Goal: Task Accomplishment & Management: Use online tool/utility

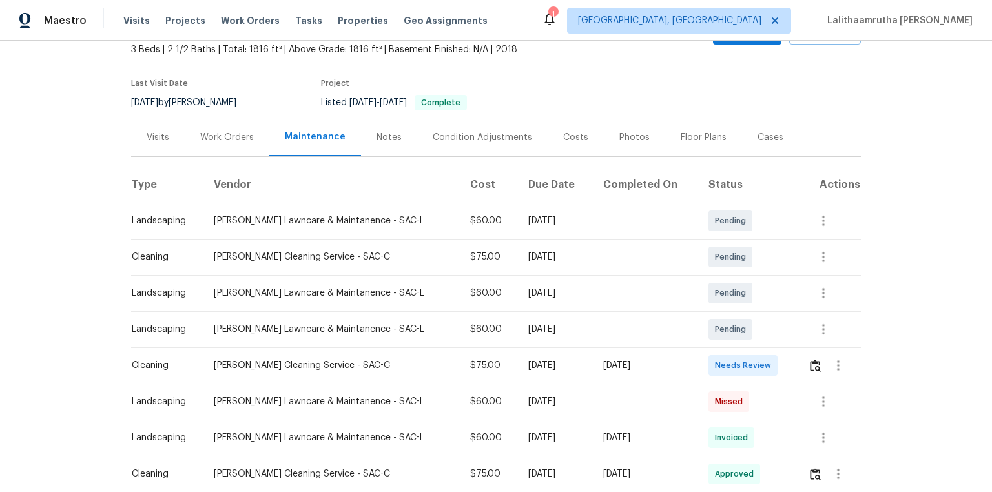
scroll to position [103, 0]
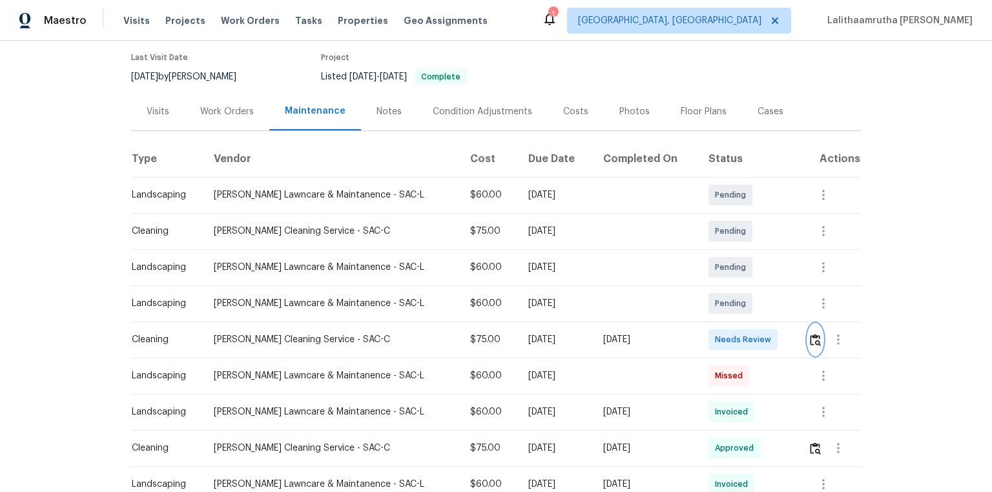
click at [705, 331] on img "button" at bounding box center [815, 340] width 11 height 12
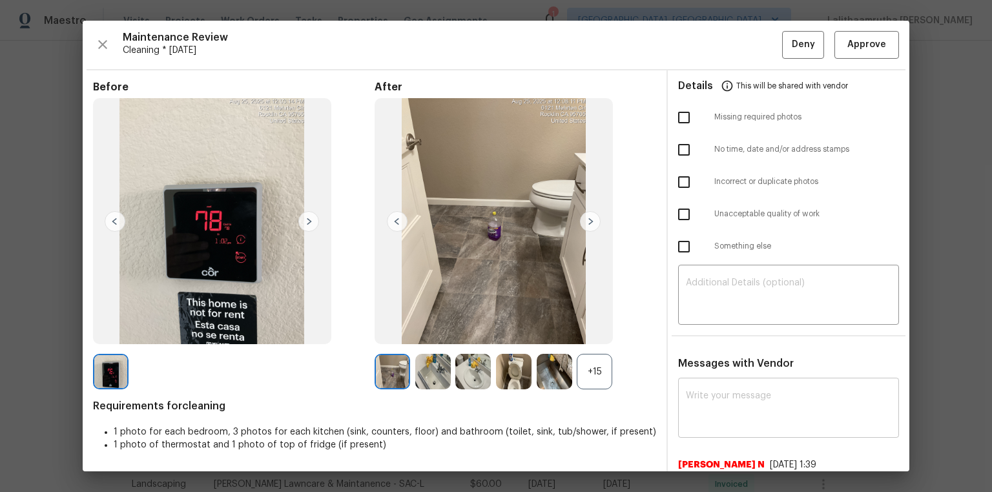
click at [705, 331] on div "x ​" at bounding box center [788, 409] width 221 height 57
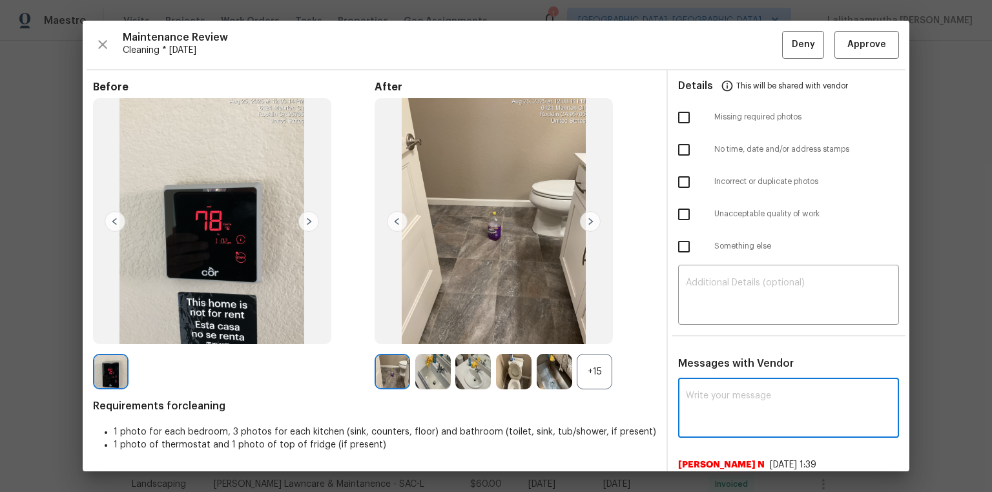
click at [705, 331] on textarea at bounding box center [788, 409] width 205 height 36
paste textarea "Maintenance Audit Team: Hello! Unfortunately, this cleaning visit completed on …"
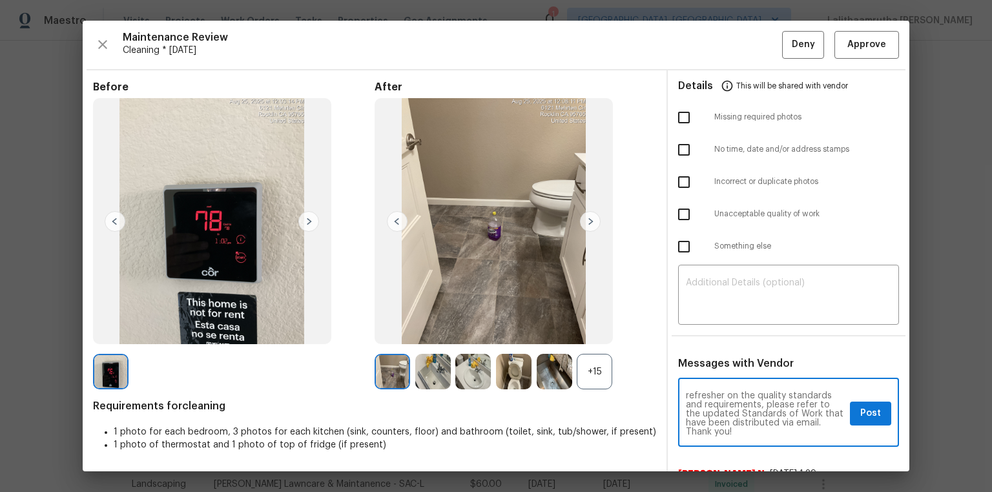
scroll to position [0, 0]
type textarea "Maintenance Audit Team: Hello! Unfortunately, this cleaning visit completed on …"
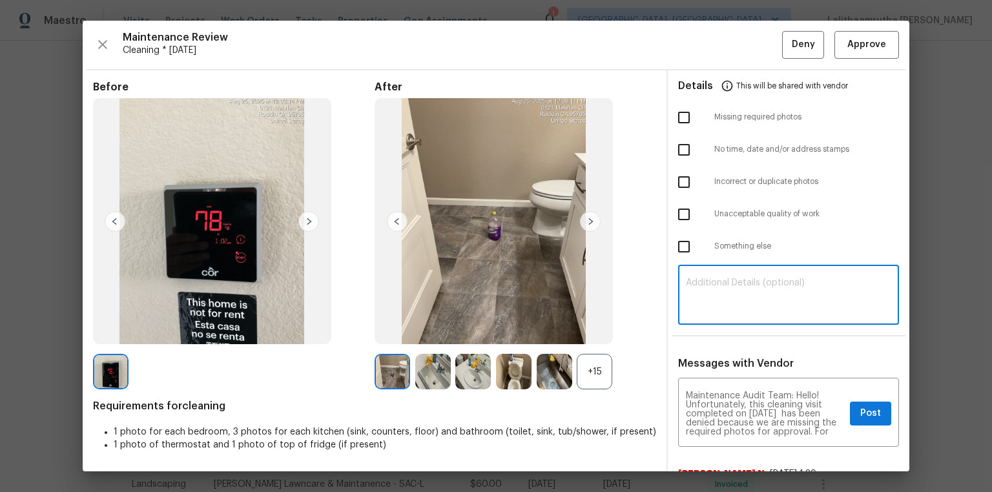
click at [705, 297] on textarea at bounding box center [788, 296] width 205 height 36
paste textarea "Maintenance Audit Team: Hello! Unfortunately, this cleaning visit completed on …"
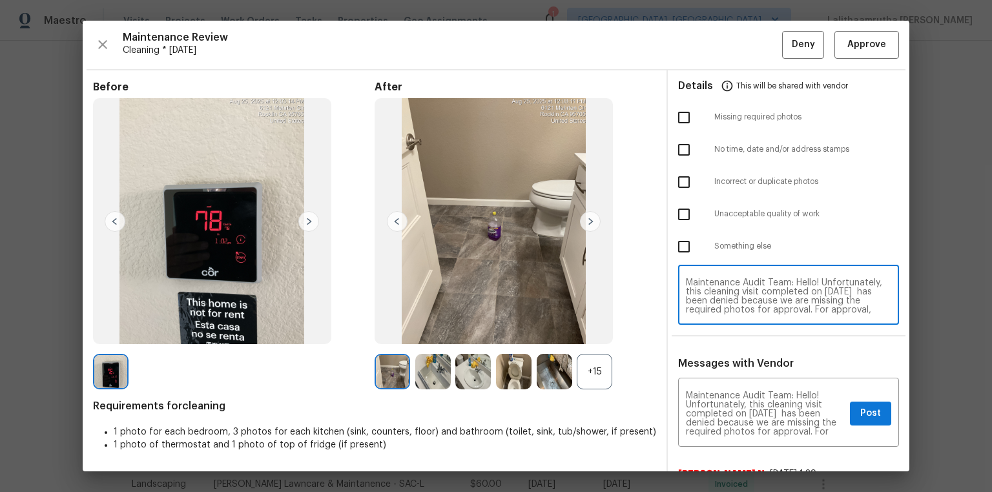
scroll to position [109, 0]
type textarea "Maintenance Audit Team: Hello! Unfortunately, this cleaning visit completed on …"
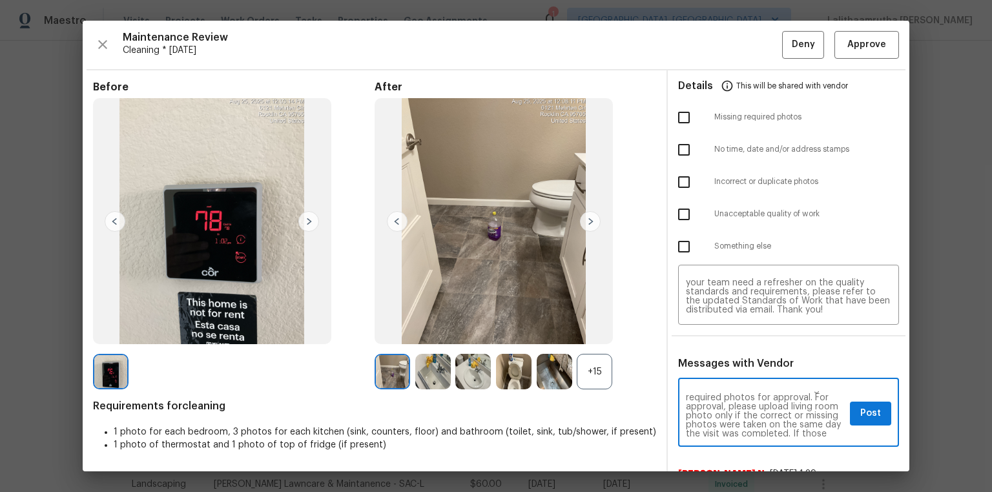
scroll to position [41, 0]
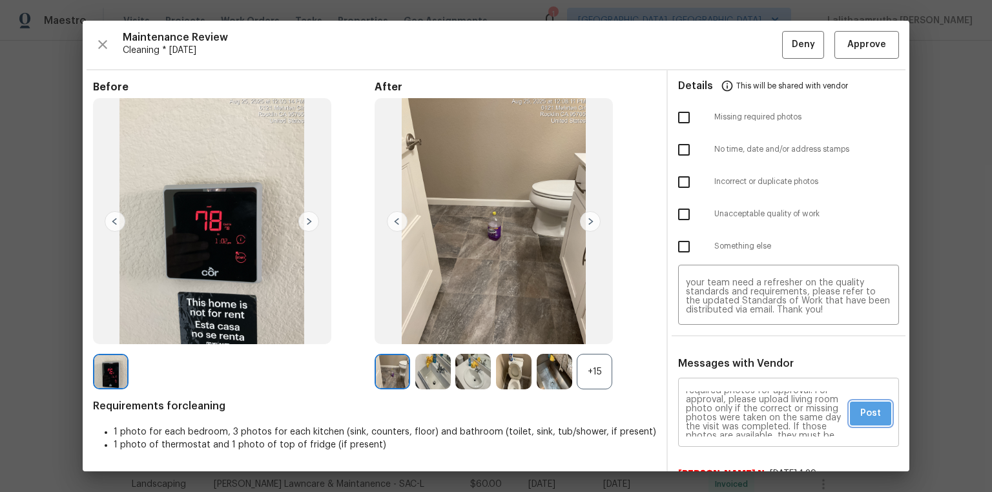
click at [705, 331] on button "Post" at bounding box center [870, 414] width 41 height 24
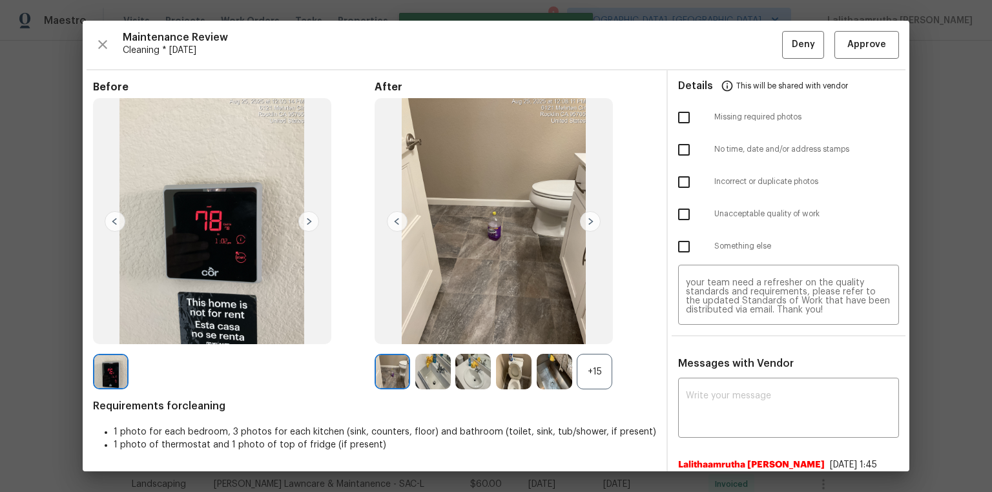
scroll to position [0, 0]
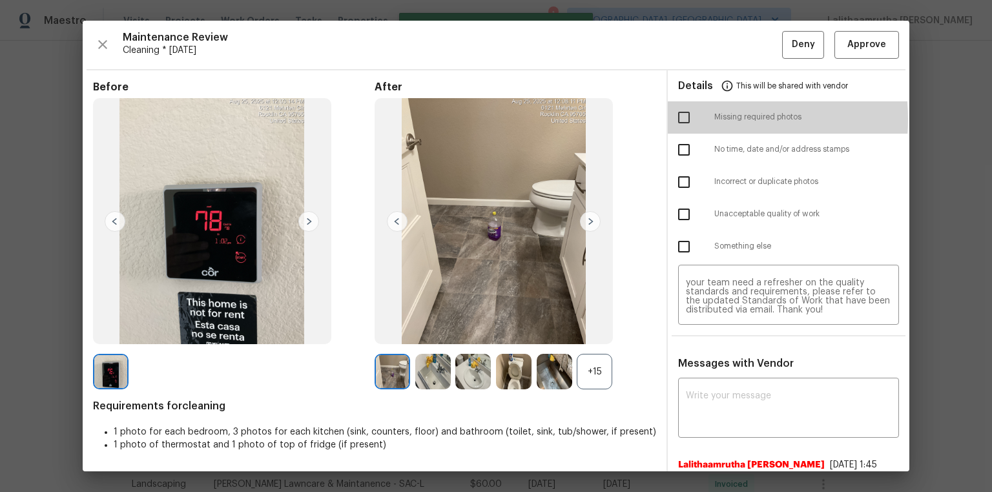
click at [685, 119] on input "checkbox" at bounding box center [683, 117] width 27 height 27
checkbox input "true"
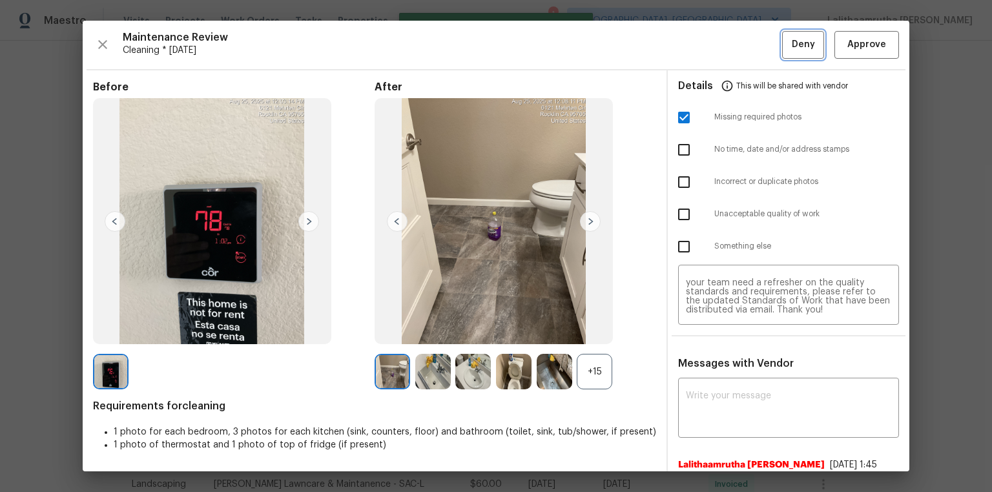
click at [705, 44] on span "Deny" at bounding box center [803, 45] width 23 height 16
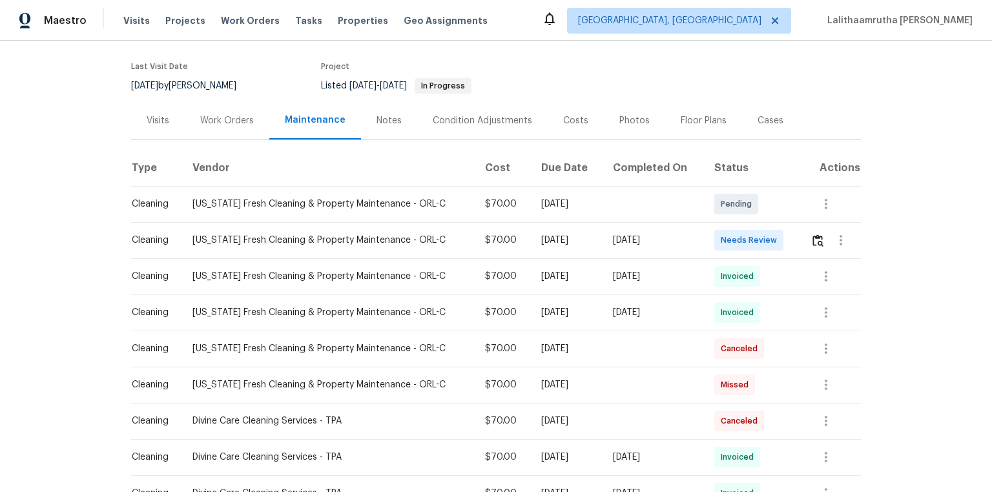
scroll to position [103, 0]
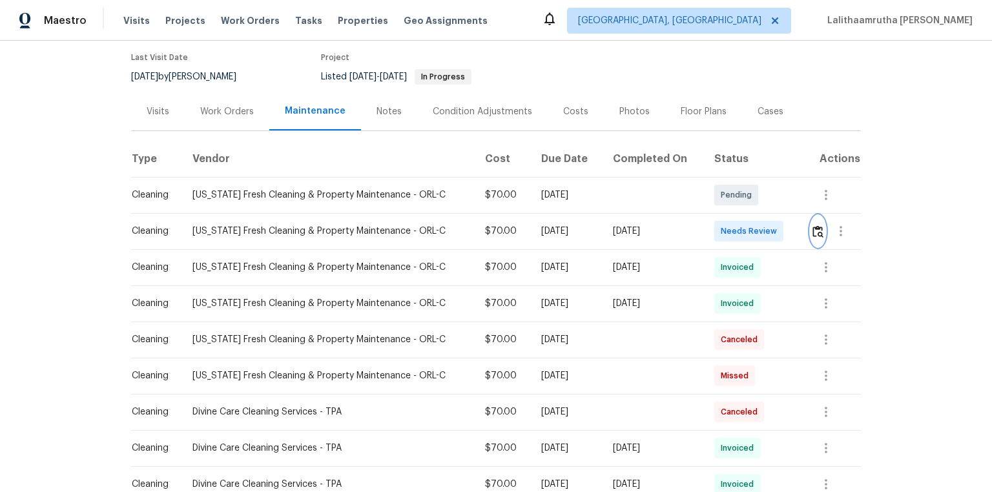
click at [705, 238] on img "button" at bounding box center [818, 231] width 11 height 12
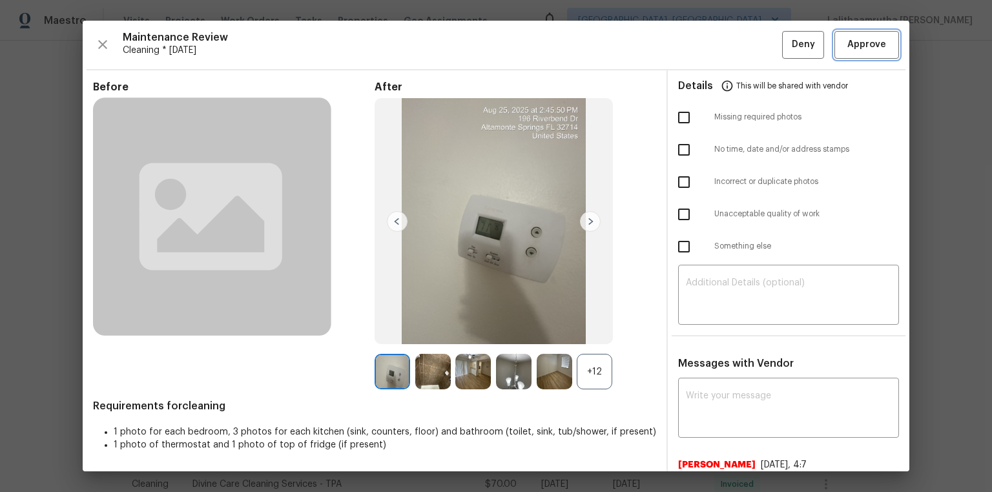
click at [705, 45] on span "Approve" at bounding box center [866, 45] width 39 height 16
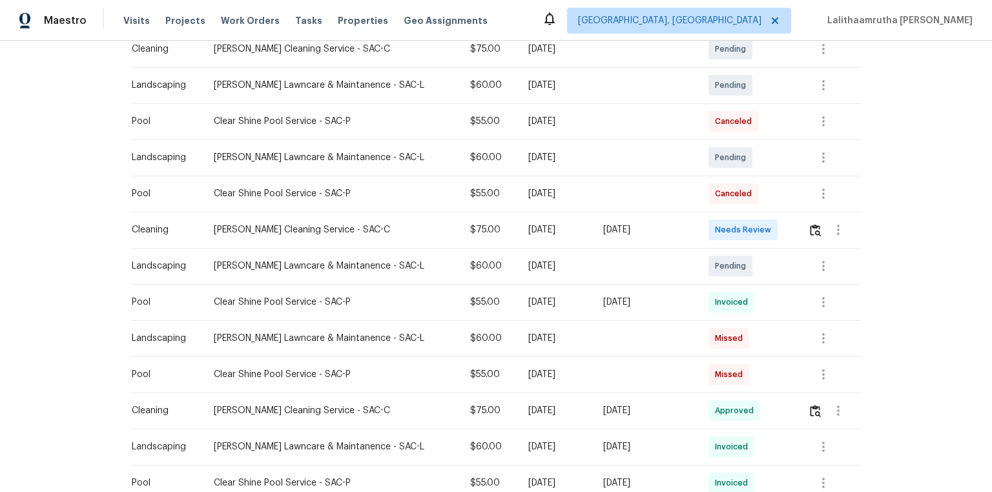
scroll to position [258, 0]
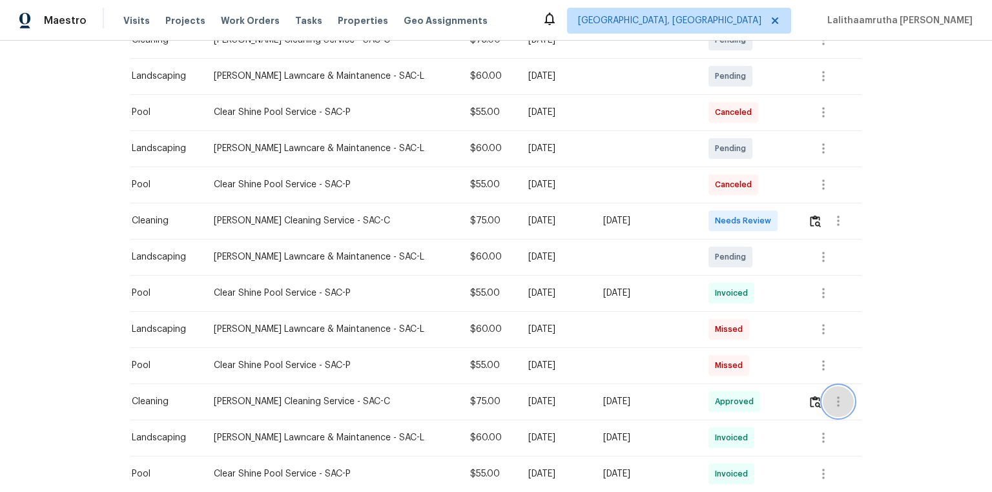
click at [705, 331] on icon "button" at bounding box center [839, 402] width 16 height 16
click at [705, 331] on li "View details" at bounding box center [864, 423] width 90 height 21
click at [705, 216] on div at bounding box center [496, 246] width 992 height 492
click at [705, 220] on img "button" at bounding box center [815, 221] width 11 height 12
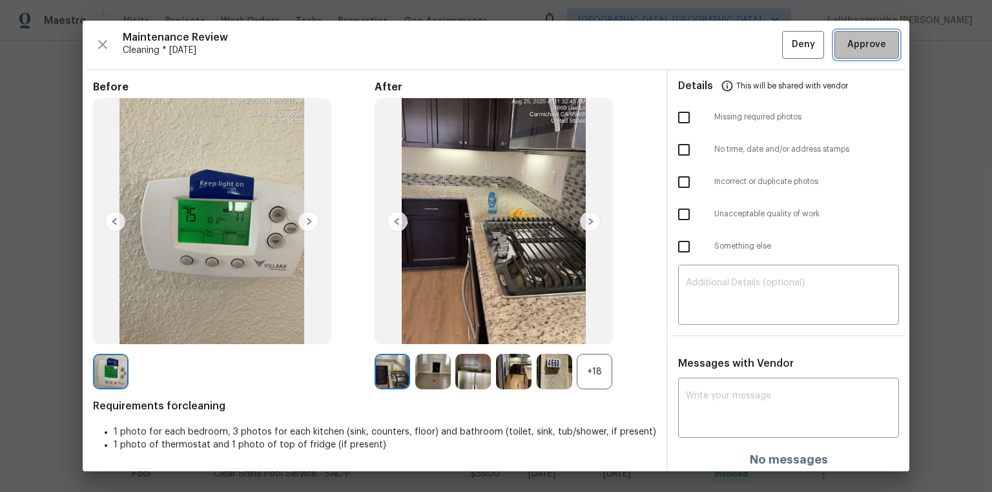
click at [705, 41] on span "Approve" at bounding box center [866, 45] width 39 height 16
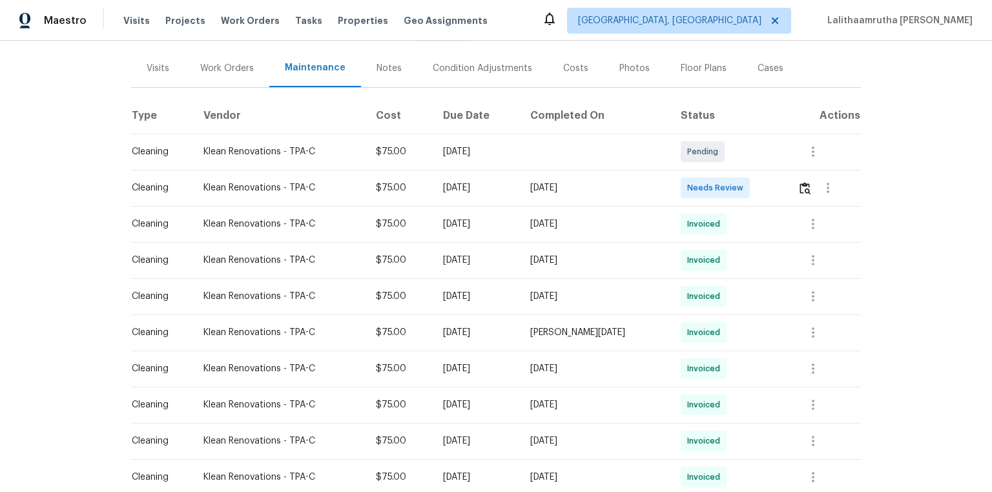
scroll to position [155, 0]
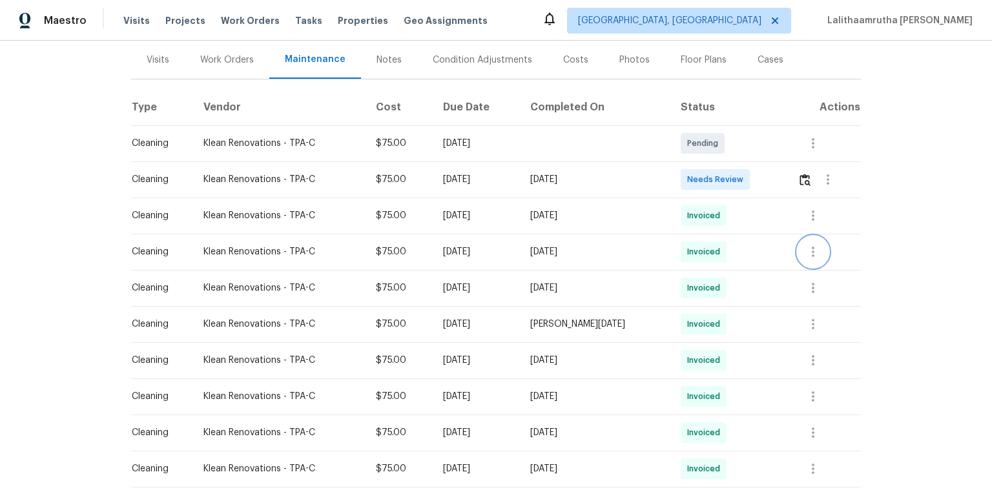
click at [705, 249] on icon "button" at bounding box center [814, 252] width 16 height 16
click at [705, 274] on li "View details" at bounding box center [840, 273] width 90 height 21
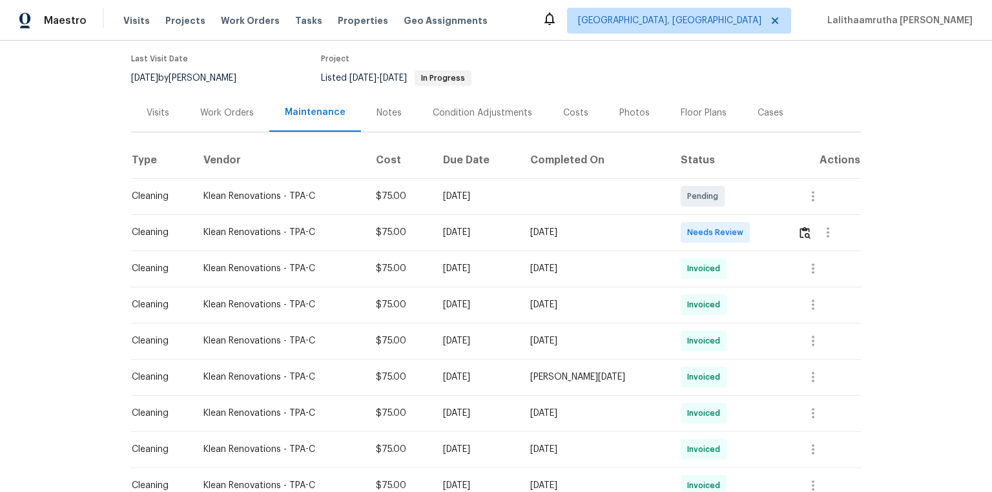
scroll to position [103, 0]
click at [705, 229] on img "button" at bounding box center [805, 231] width 11 height 12
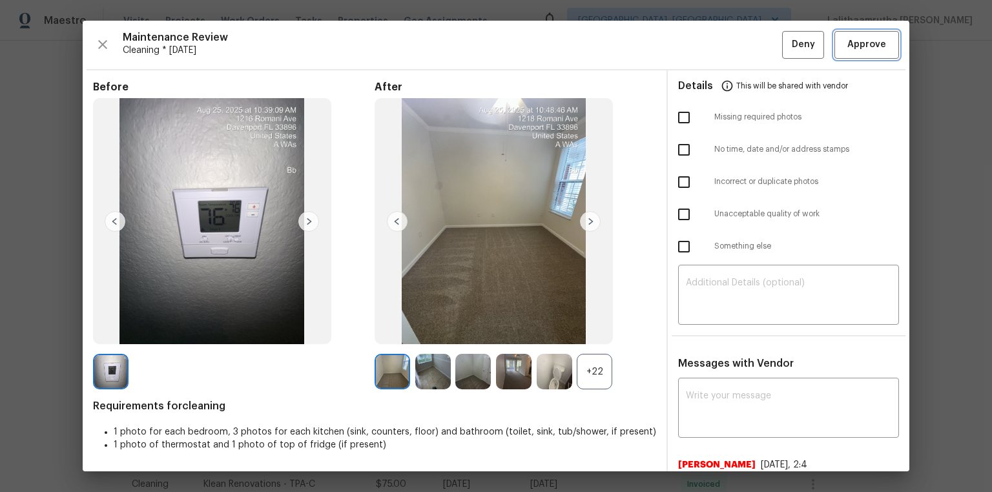
click at [705, 37] on span "Approve" at bounding box center [866, 45] width 39 height 16
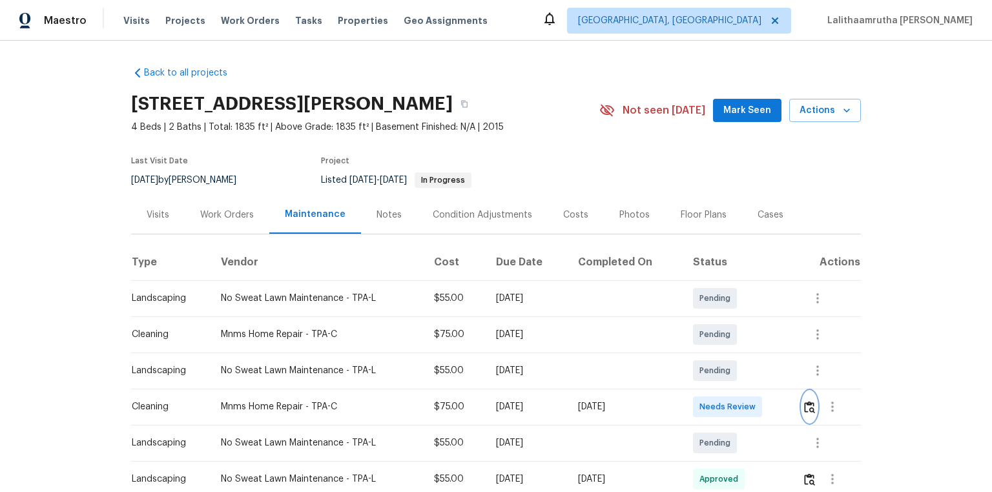
click at [705, 331] on img "button" at bounding box center [809, 407] width 11 height 12
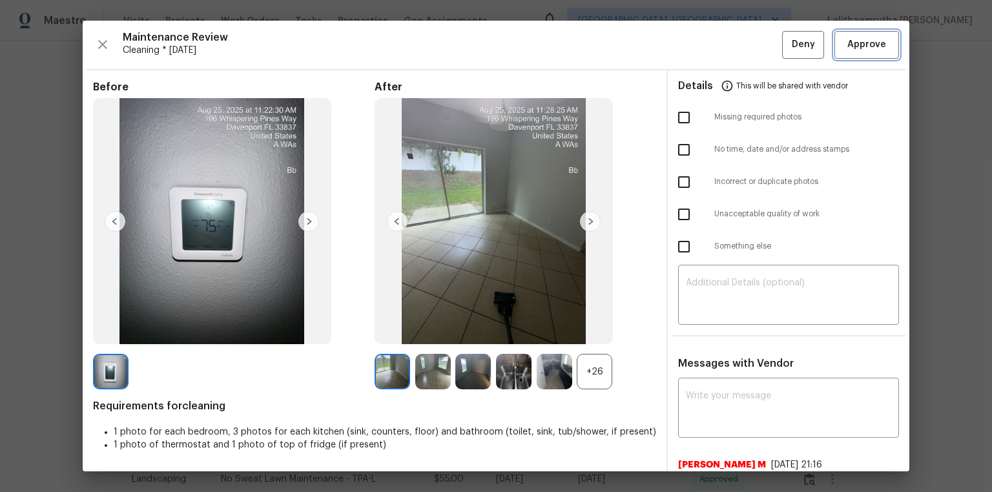
click at [705, 36] on button "Approve" at bounding box center [867, 45] width 65 height 28
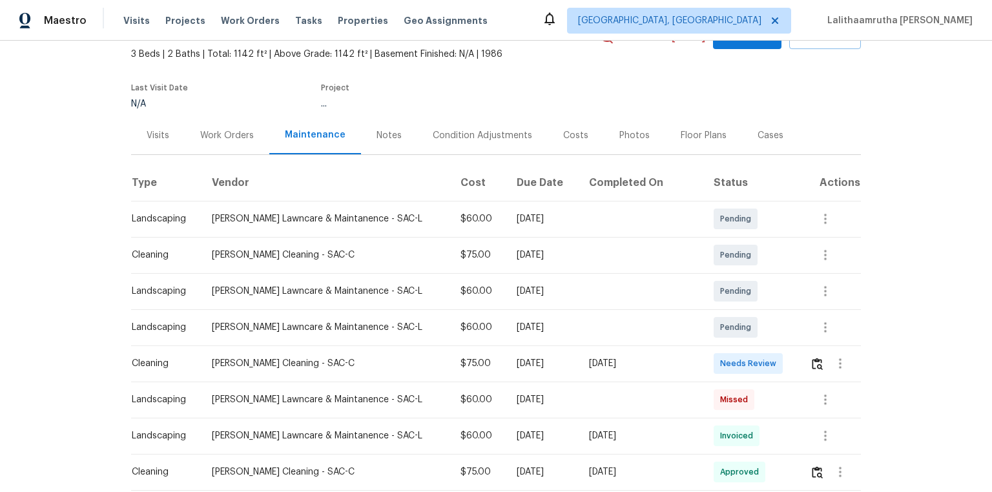
scroll to position [207, 0]
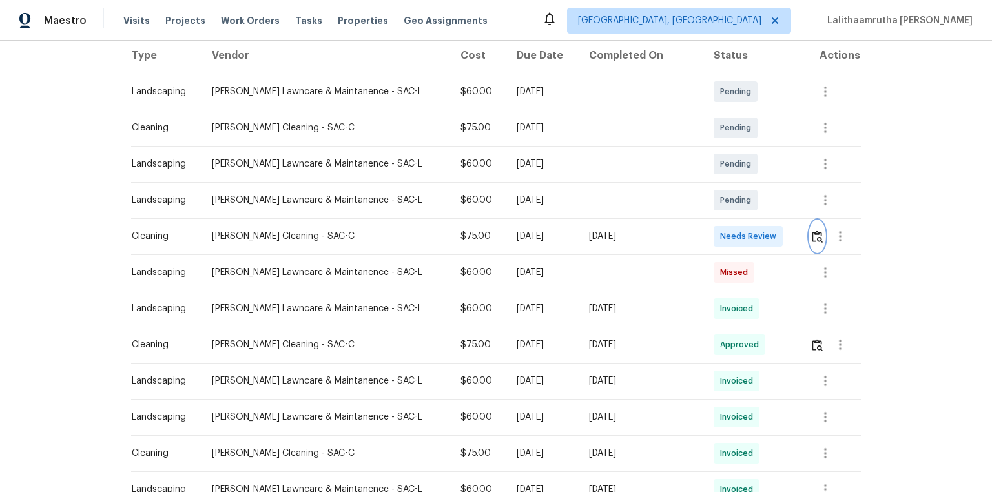
click at [705, 235] on img "button" at bounding box center [817, 237] width 11 height 12
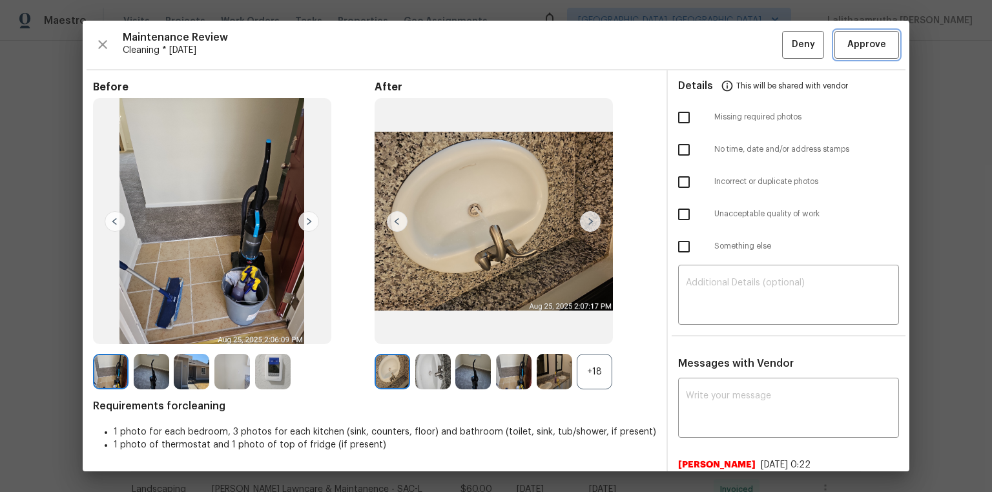
click at [705, 43] on span "Approve" at bounding box center [866, 45] width 39 height 16
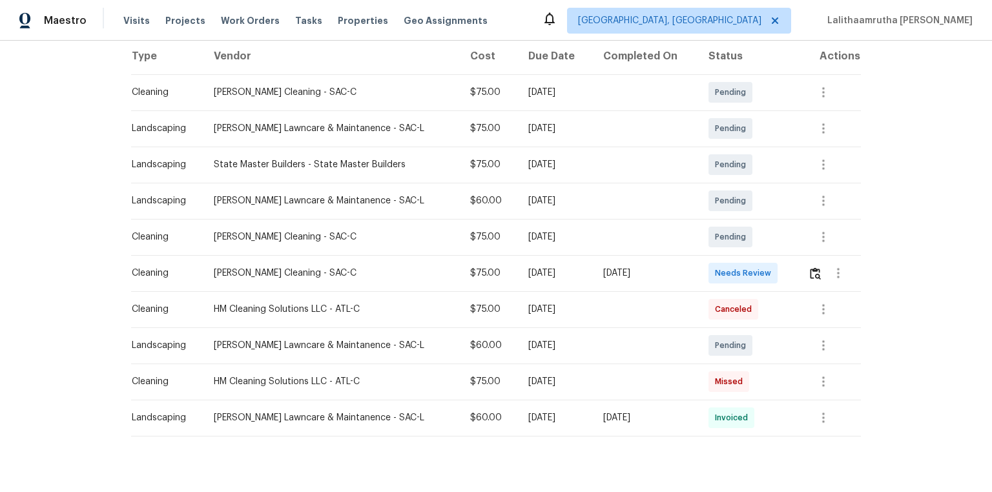
scroll to position [207, 0]
click at [810, 271] on img "button" at bounding box center [815, 273] width 11 height 12
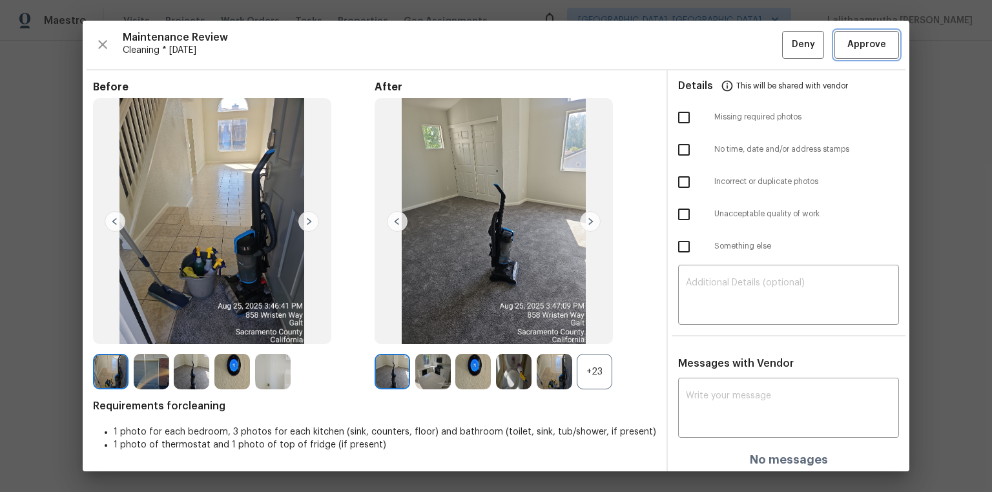
click at [855, 44] on span "Approve" at bounding box center [866, 45] width 39 height 16
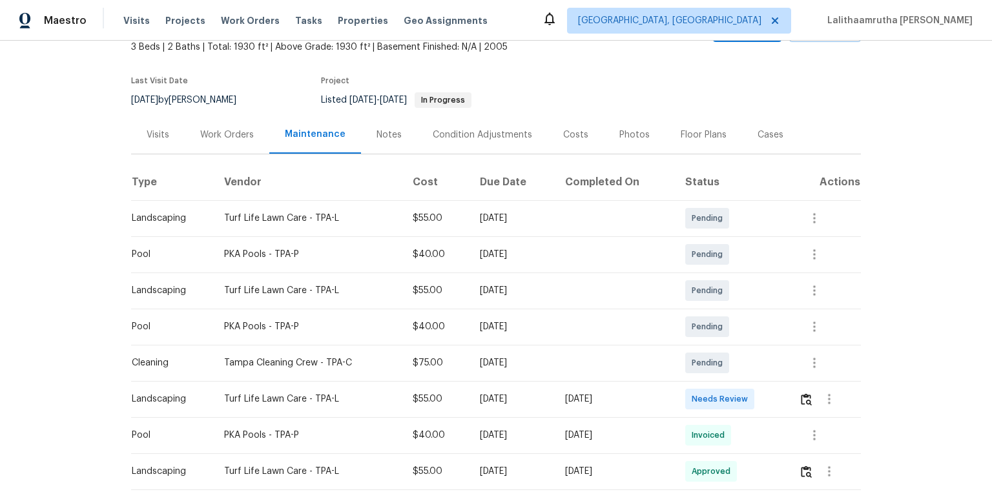
scroll to position [155, 0]
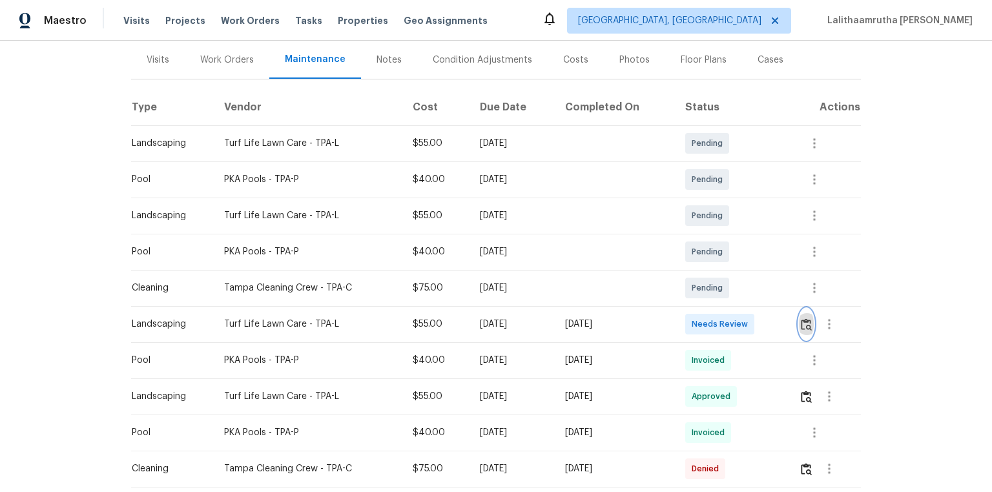
click at [705, 318] on img "button" at bounding box center [806, 324] width 11 height 12
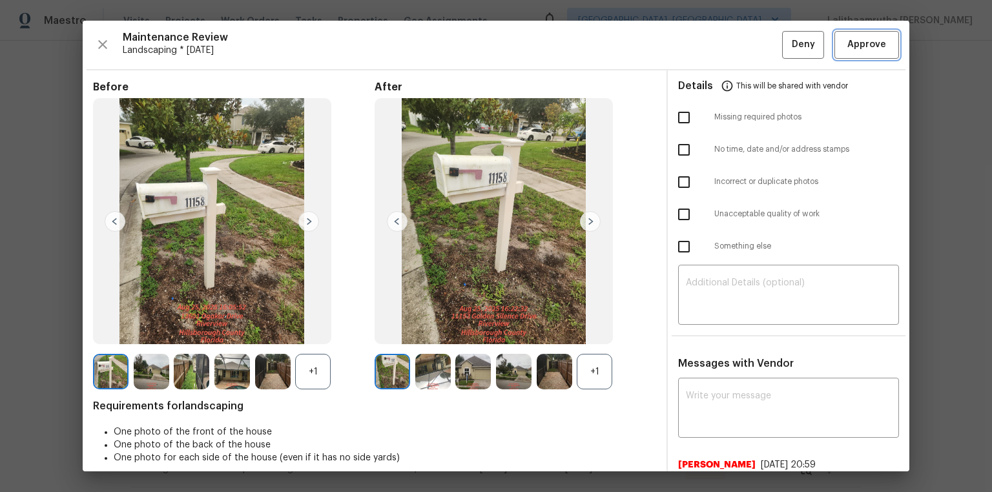
click at [705, 48] on span "Approve" at bounding box center [866, 45] width 39 height 16
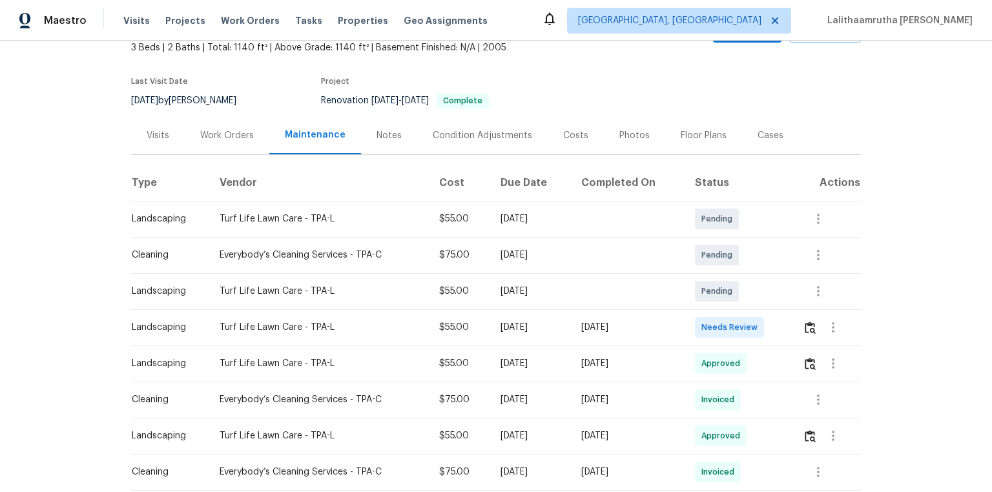
scroll to position [155, 0]
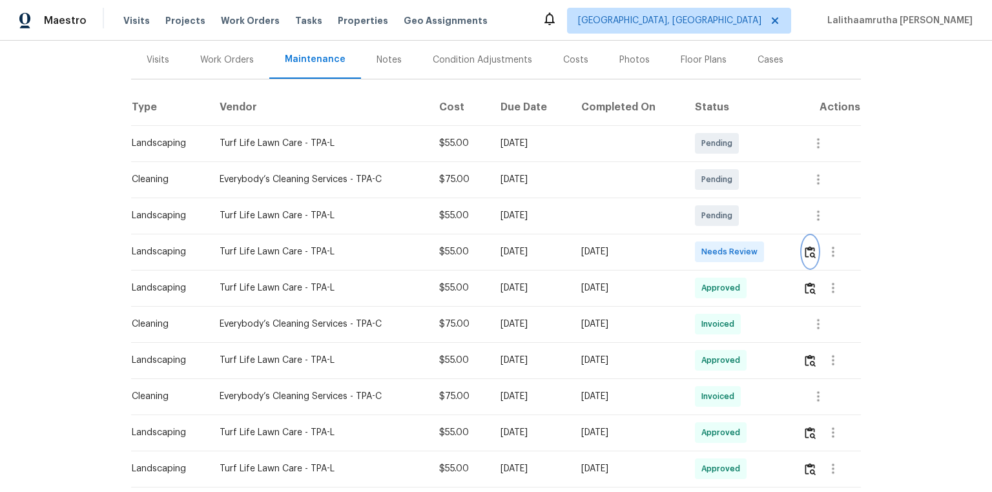
click at [705, 251] on img "button" at bounding box center [810, 252] width 11 height 12
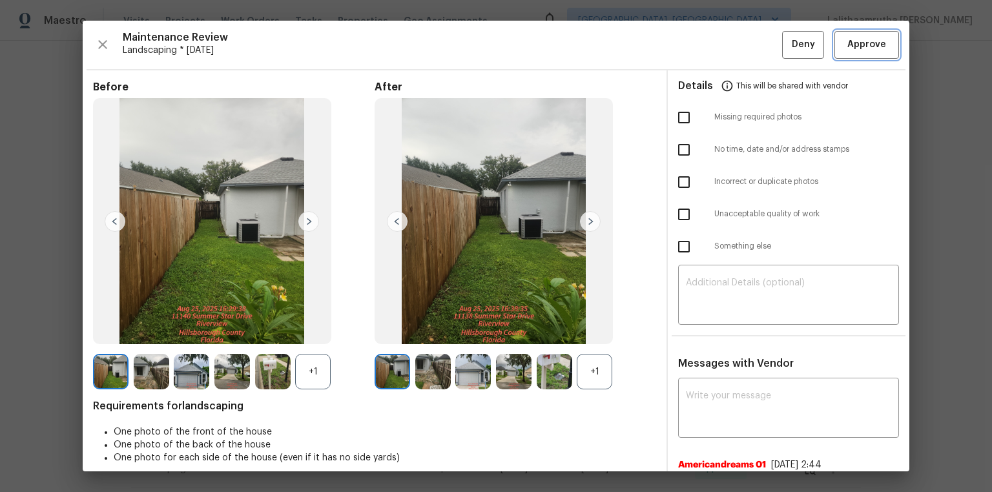
click at [705, 42] on span "Approve" at bounding box center [867, 45] width 44 height 16
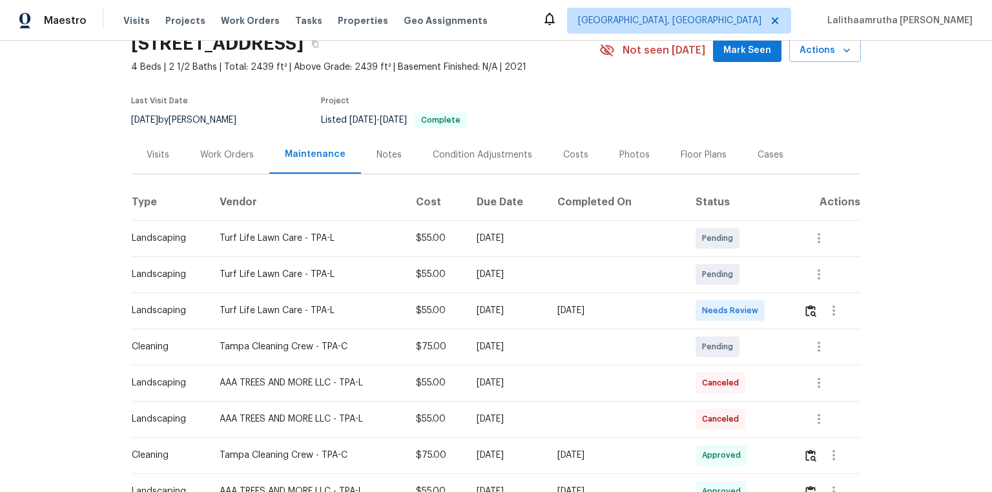
scroll to position [155, 0]
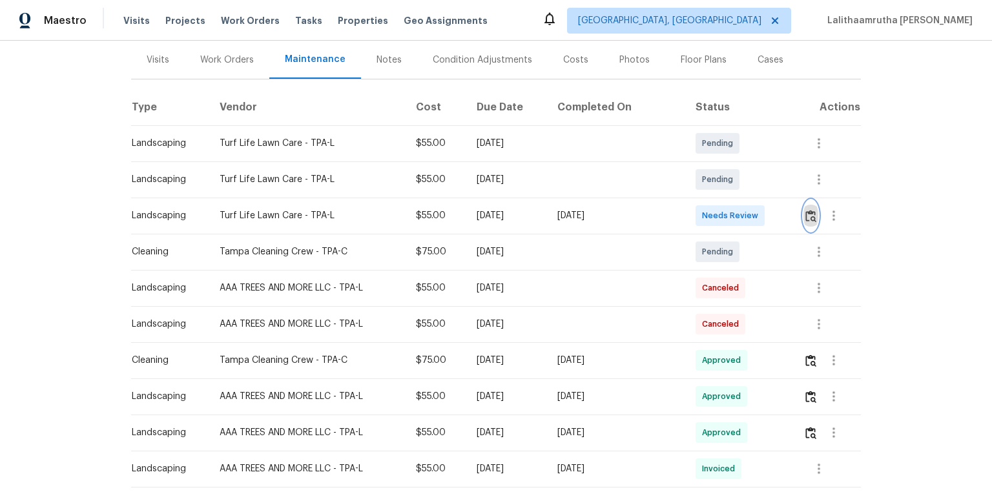
click at [705, 205] on button "button" at bounding box center [811, 215] width 15 height 31
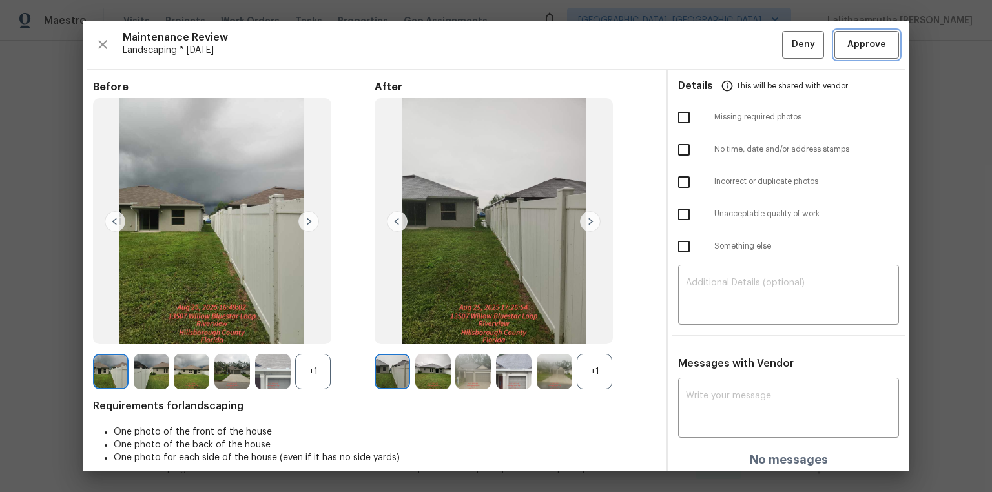
click at [705, 45] on span "Approve" at bounding box center [866, 45] width 39 height 16
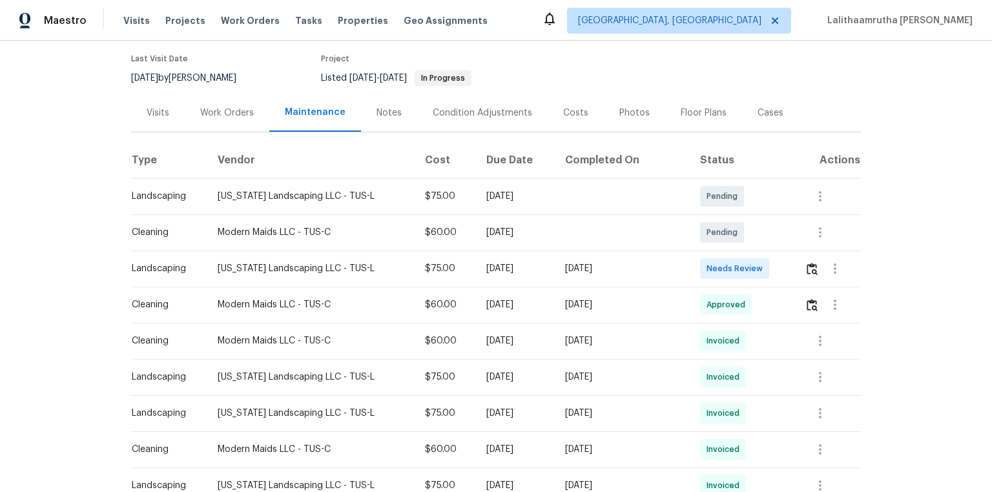
scroll to position [103, 0]
click at [705, 264] on img "button" at bounding box center [812, 268] width 11 height 12
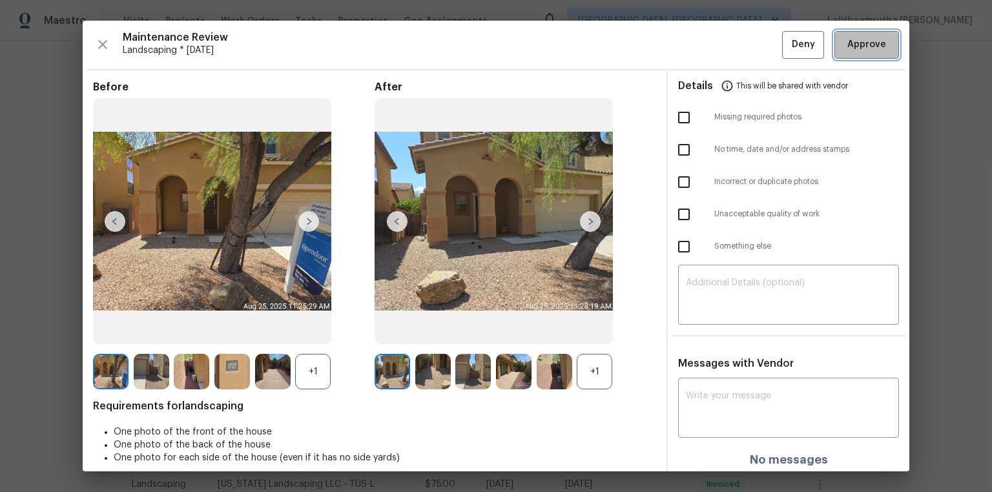
click at [705, 51] on span "Approve" at bounding box center [866, 45] width 39 height 16
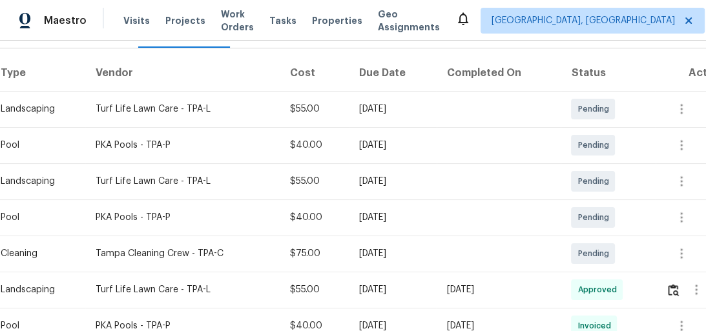
scroll to position [393, 0]
